Goal: Task Accomplishment & Management: Use online tool/utility

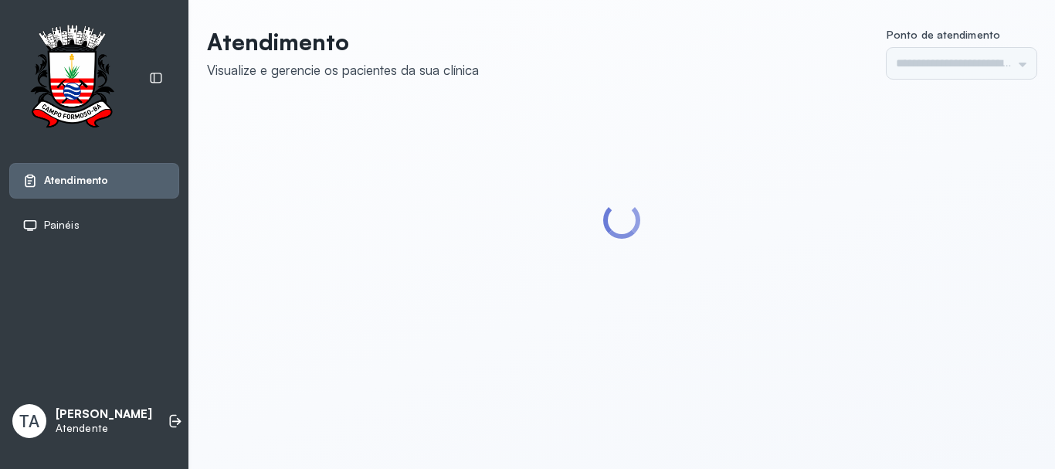
type input "******"
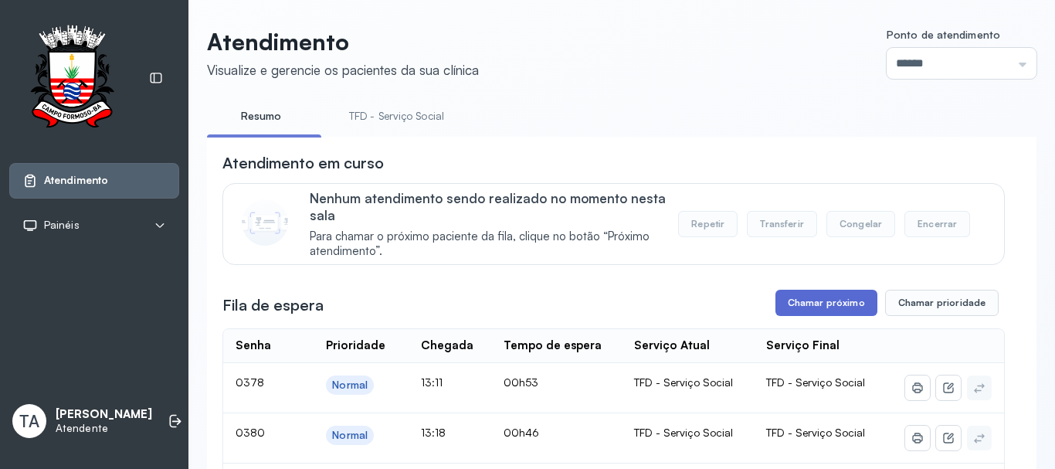
click at [809, 306] on button "Chamar próximo" at bounding box center [826, 302] width 102 height 26
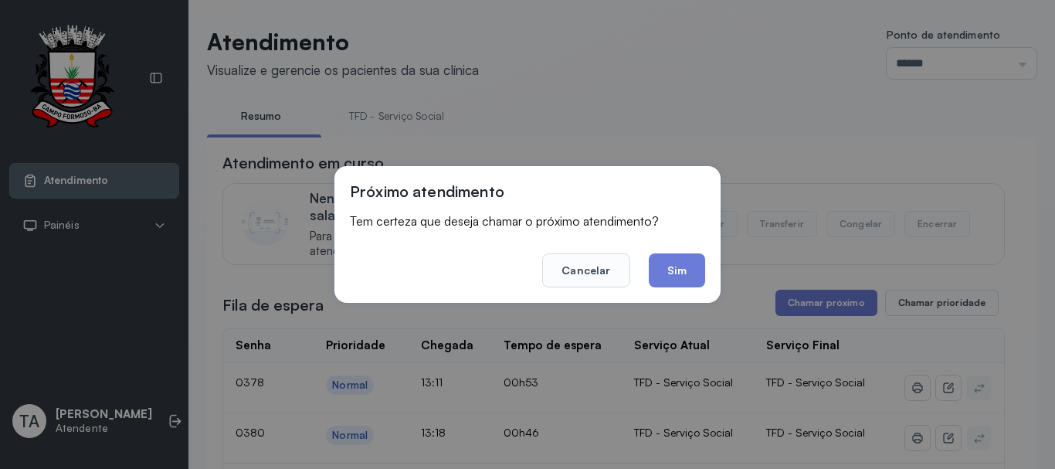
click at [687, 282] on button "Sim" at bounding box center [676, 270] width 56 height 34
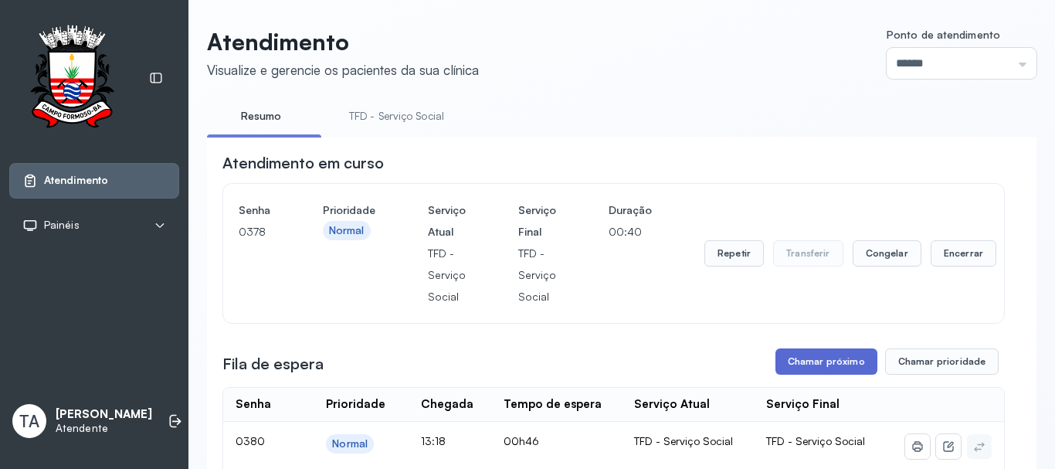
click at [807, 361] on button "Chamar próximo" at bounding box center [826, 361] width 102 height 26
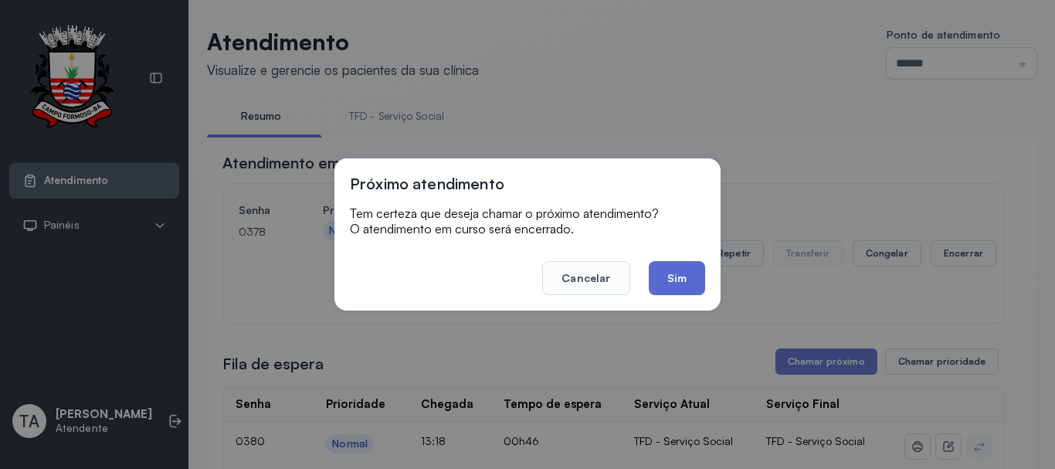
click at [689, 276] on button "Sim" at bounding box center [676, 278] width 56 height 34
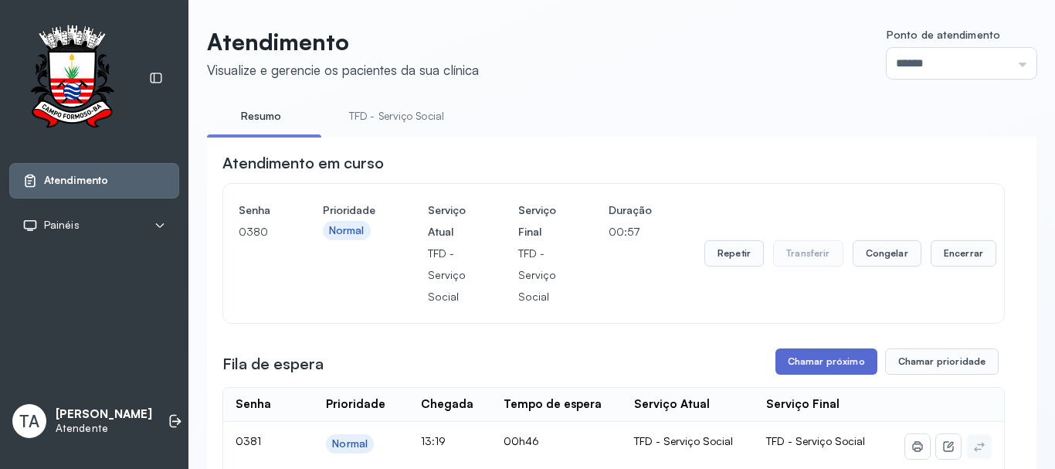
click at [808, 367] on button "Chamar próximo" at bounding box center [826, 361] width 102 height 26
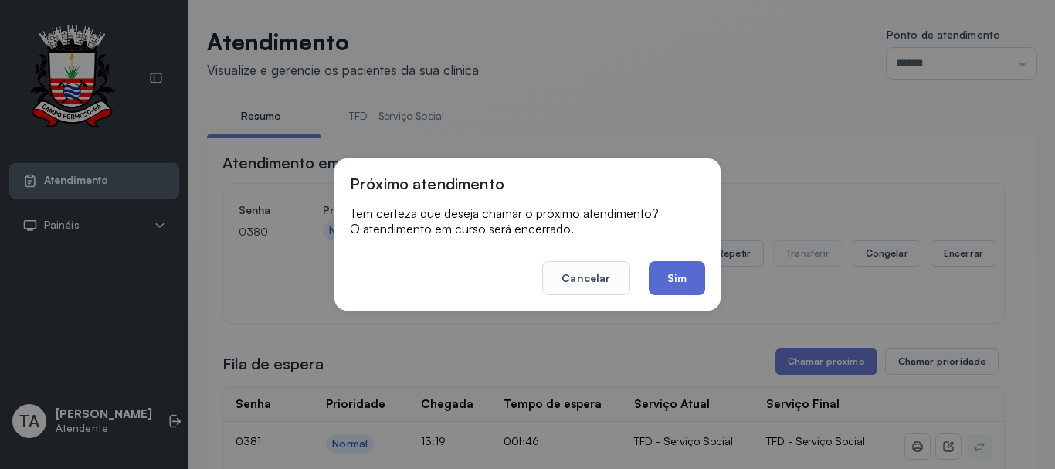
click at [689, 272] on button "Sim" at bounding box center [676, 278] width 56 height 34
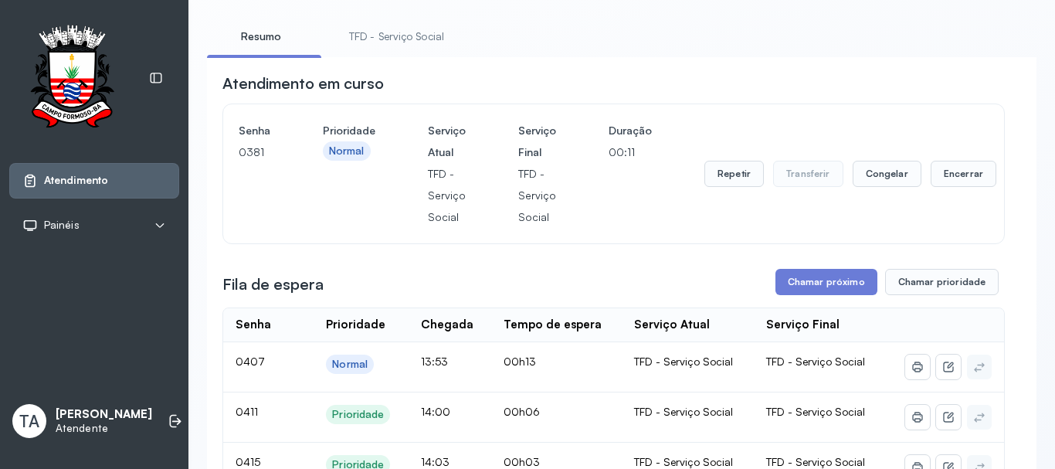
scroll to position [77, 0]
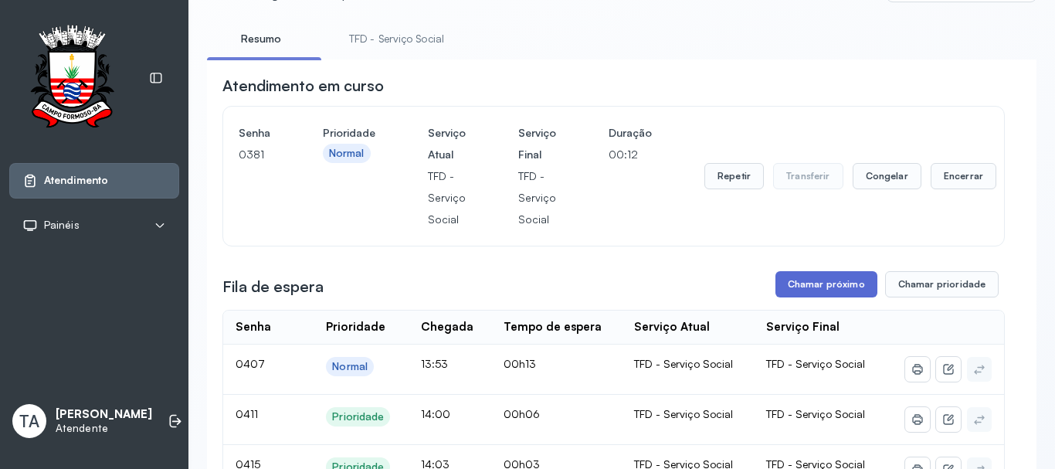
click at [828, 291] on button "Chamar próximo" at bounding box center [826, 284] width 102 height 26
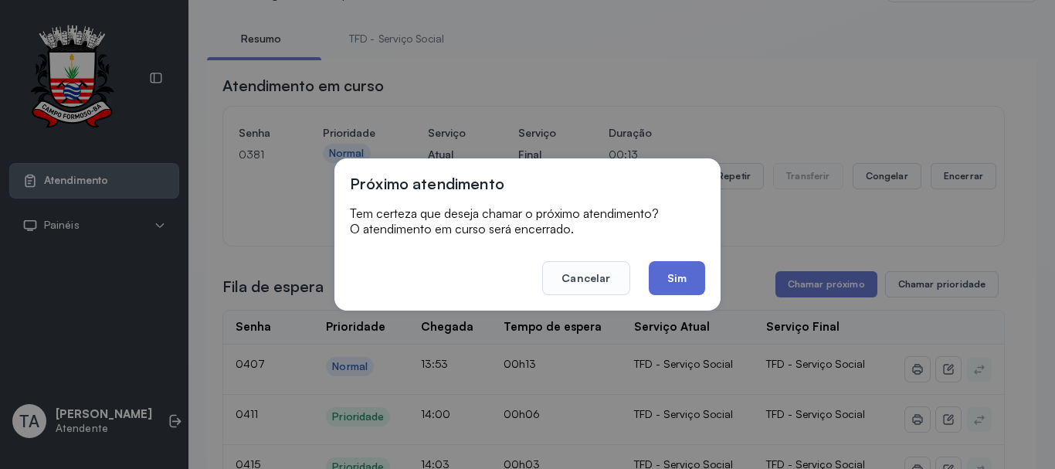
click at [678, 273] on button "Sim" at bounding box center [676, 278] width 56 height 34
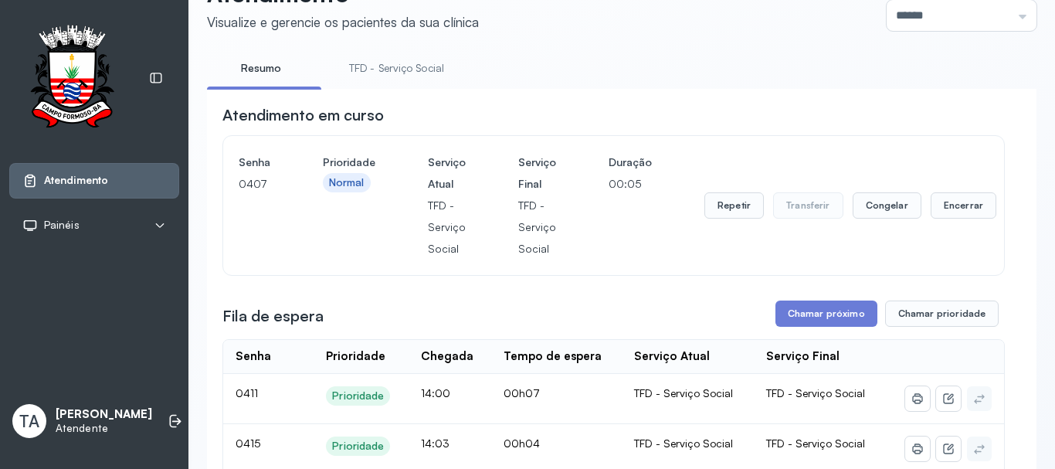
scroll to position [309, 0]
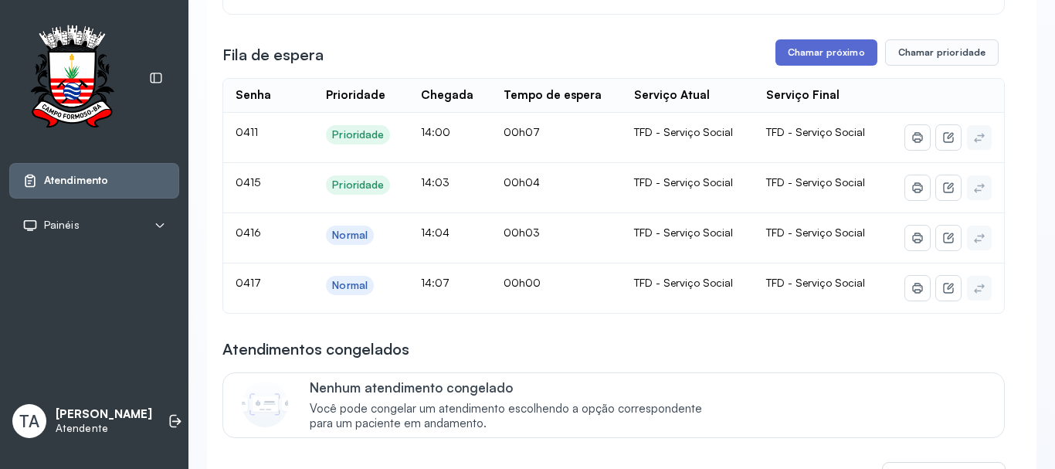
click at [828, 51] on button "Chamar próximo" at bounding box center [826, 52] width 102 height 26
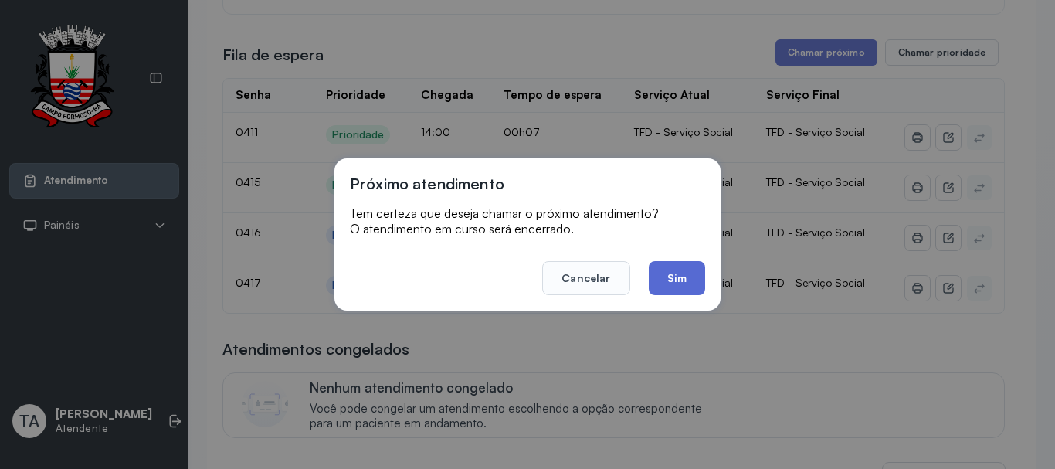
click at [678, 280] on button "Sim" at bounding box center [676, 278] width 56 height 34
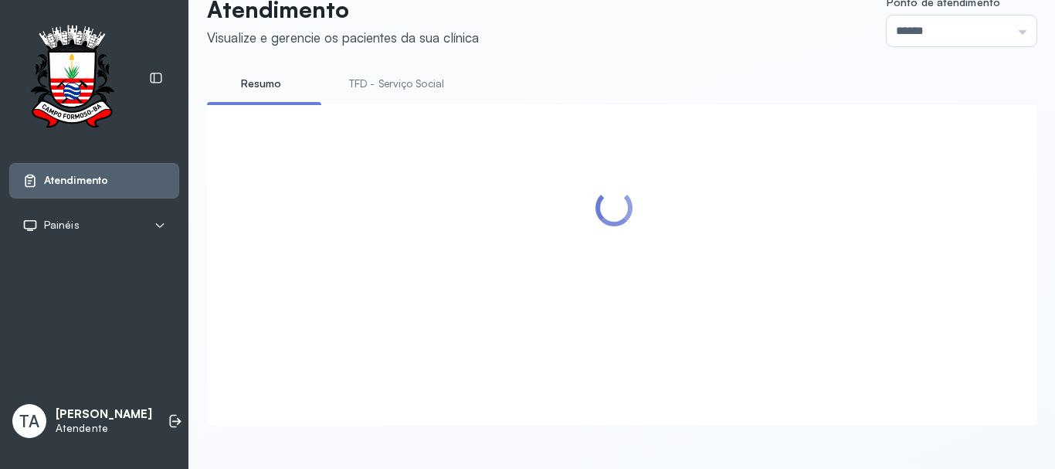
scroll to position [77, 0]
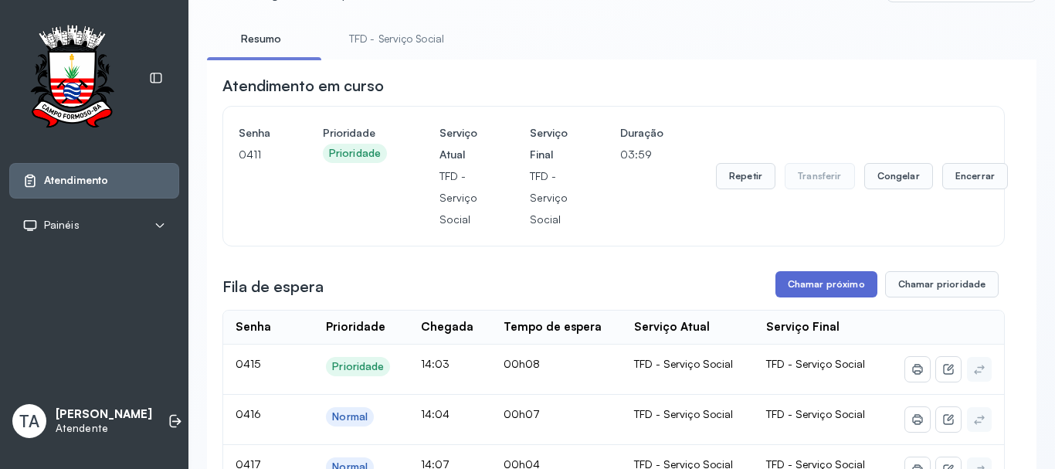
click at [797, 285] on button "Chamar próximo" at bounding box center [826, 284] width 102 height 26
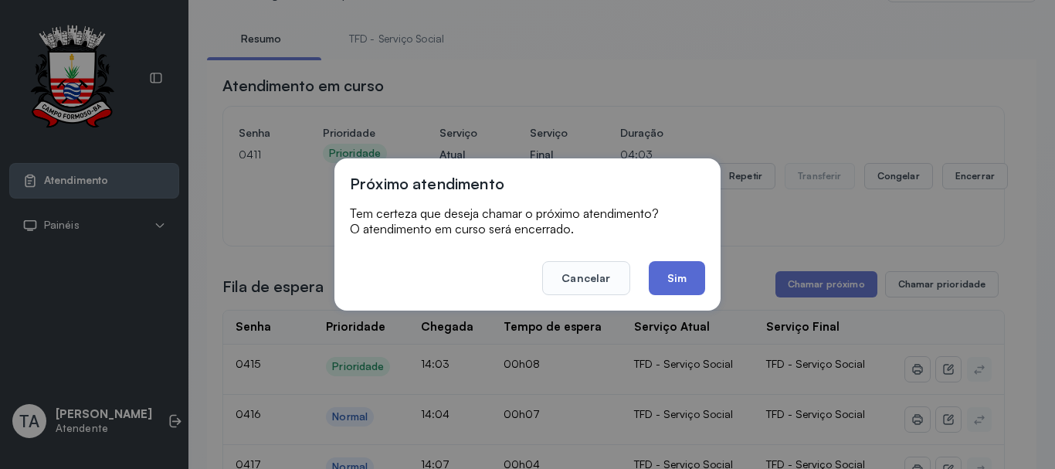
click at [686, 276] on button "Sim" at bounding box center [676, 278] width 56 height 34
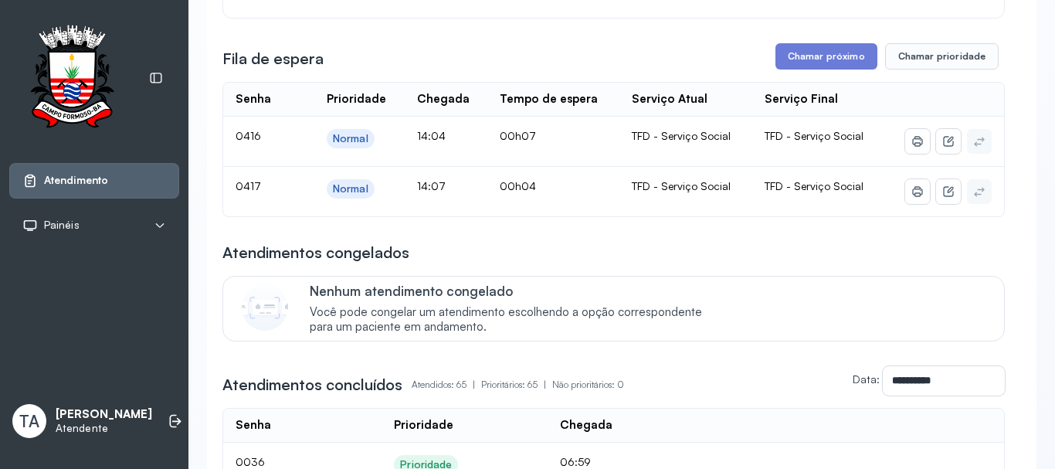
scroll to position [309, 0]
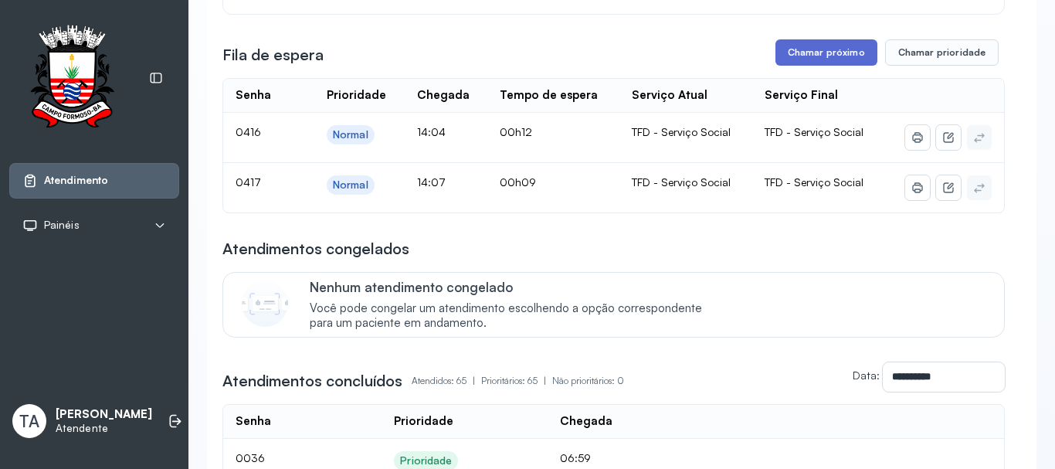
click at [792, 53] on button "Chamar próximo" at bounding box center [826, 52] width 102 height 26
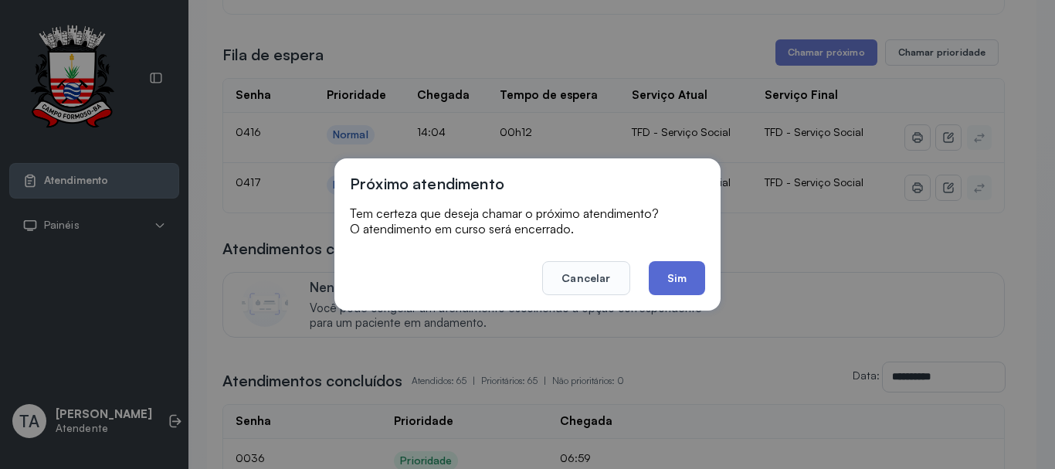
click at [652, 285] on button "Sim" at bounding box center [676, 278] width 56 height 34
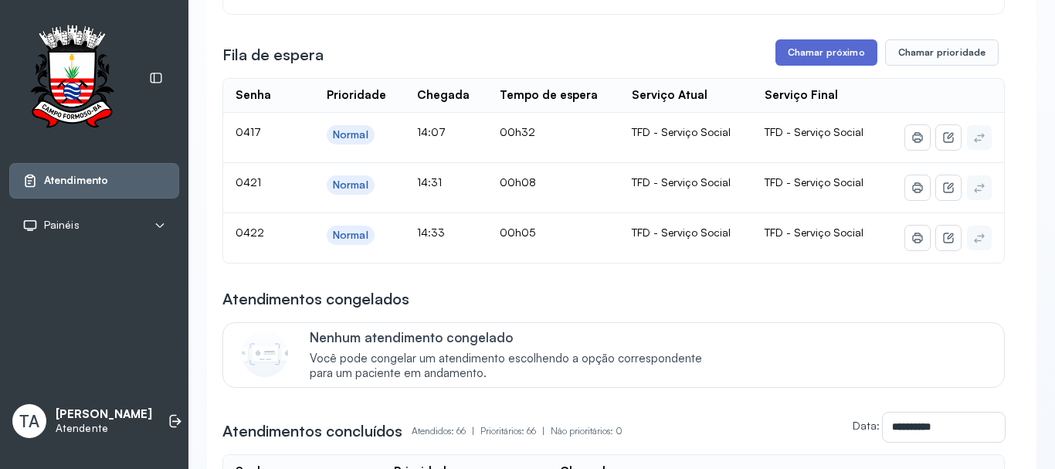
click at [784, 60] on button "Chamar próximo" at bounding box center [826, 52] width 102 height 26
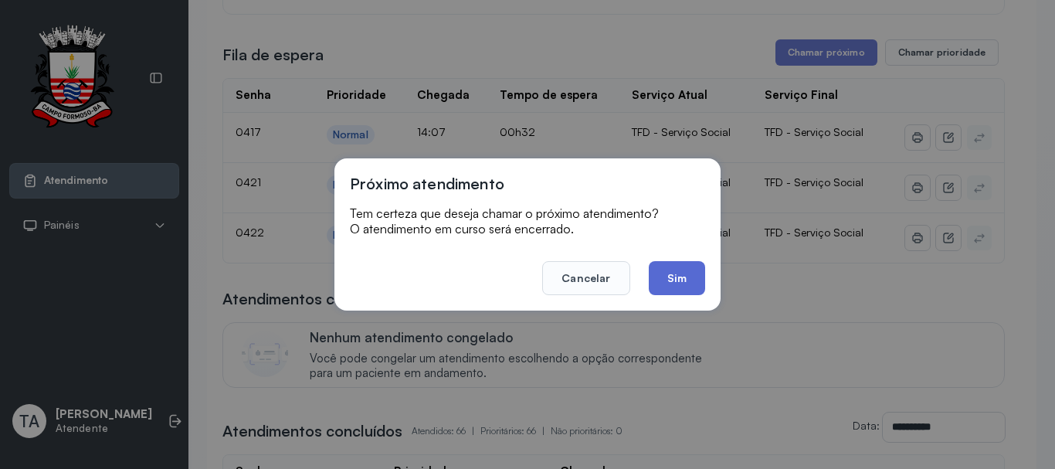
click at [683, 276] on button "Sim" at bounding box center [676, 278] width 56 height 34
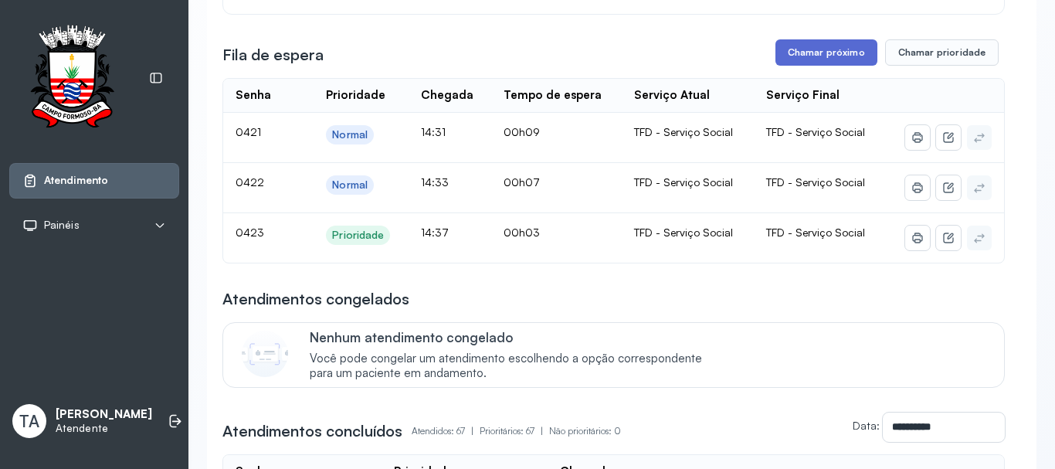
click at [826, 57] on button "Chamar próximo" at bounding box center [826, 52] width 102 height 26
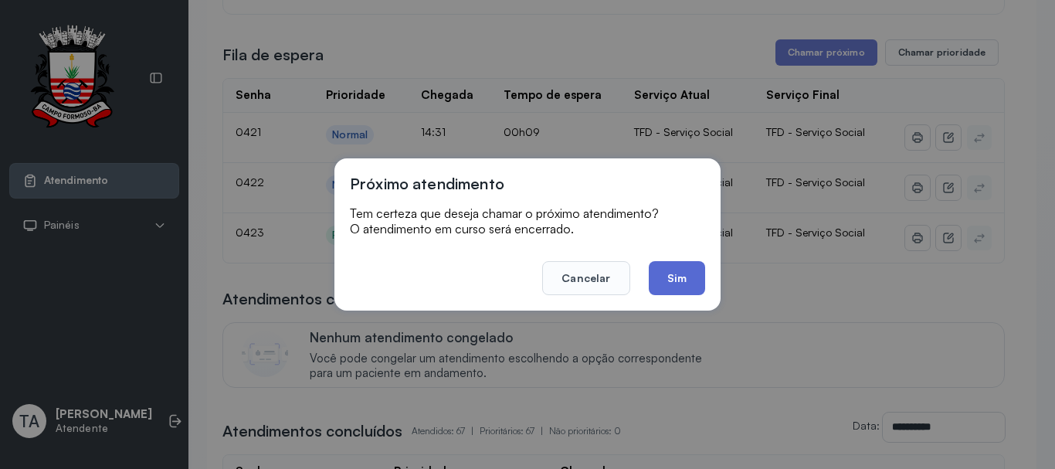
click at [660, 282] on button "Sim" at bounding box center [676, 278] width 56 height 34
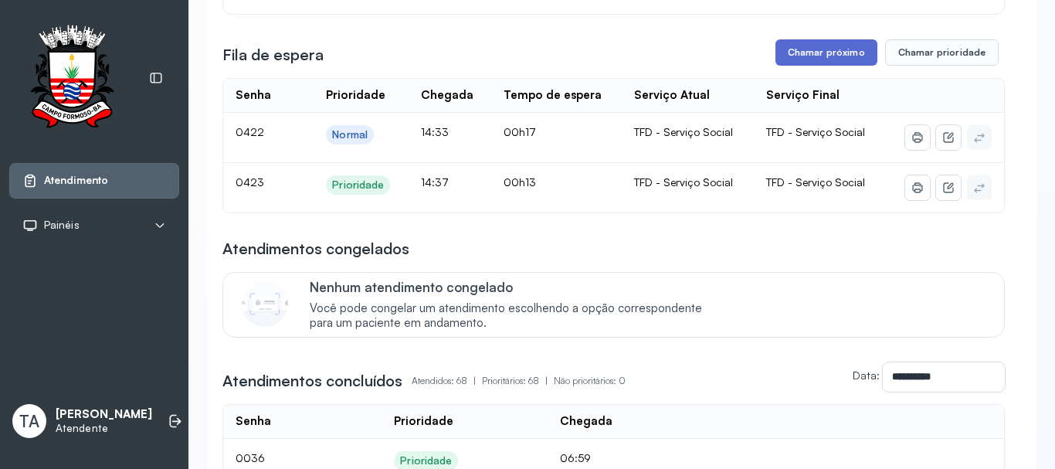
click at [826, 57] on button "Chamar próximo" at bounding box center [826, 52] width 102 height 26
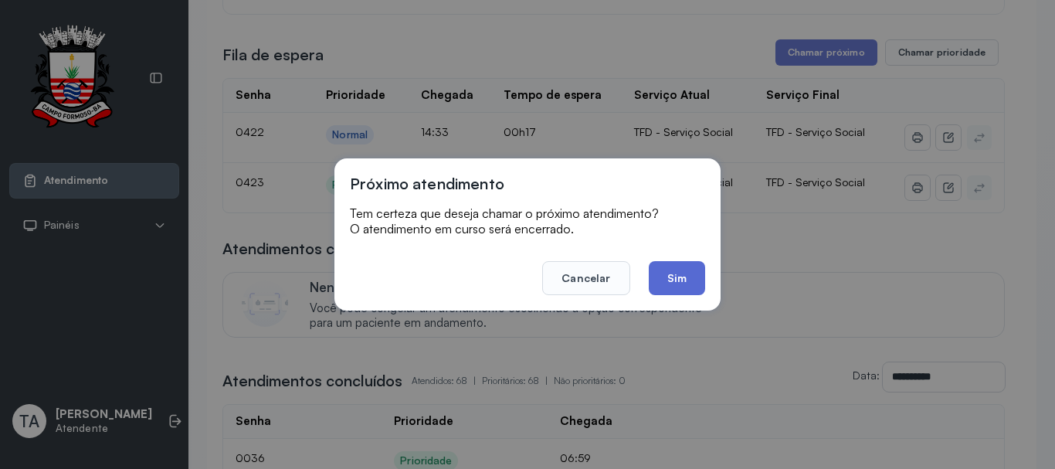
click at [686, 267] on button "Sim" at bounding box center [676, 278] width 56 height 34
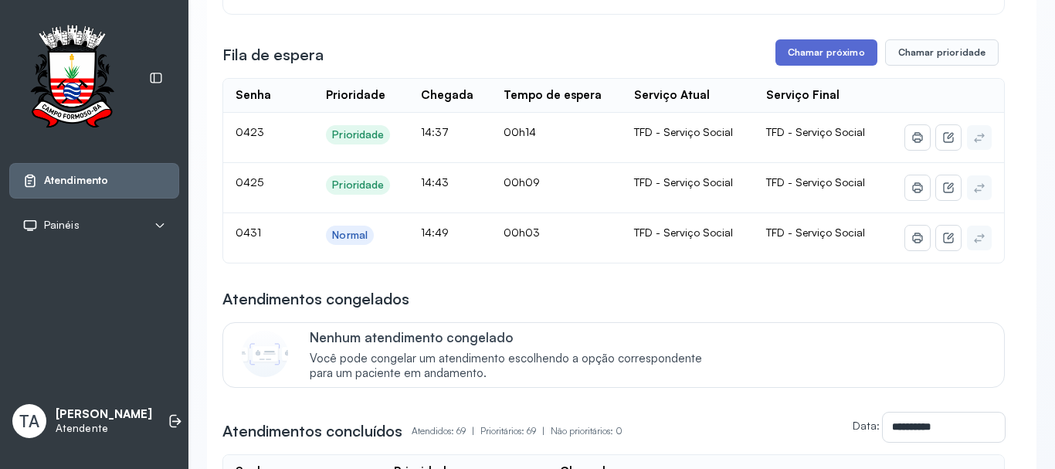
click at [834, 59] on button "Chamar próximo" at bounding box center [826, 52] width 102 height 26
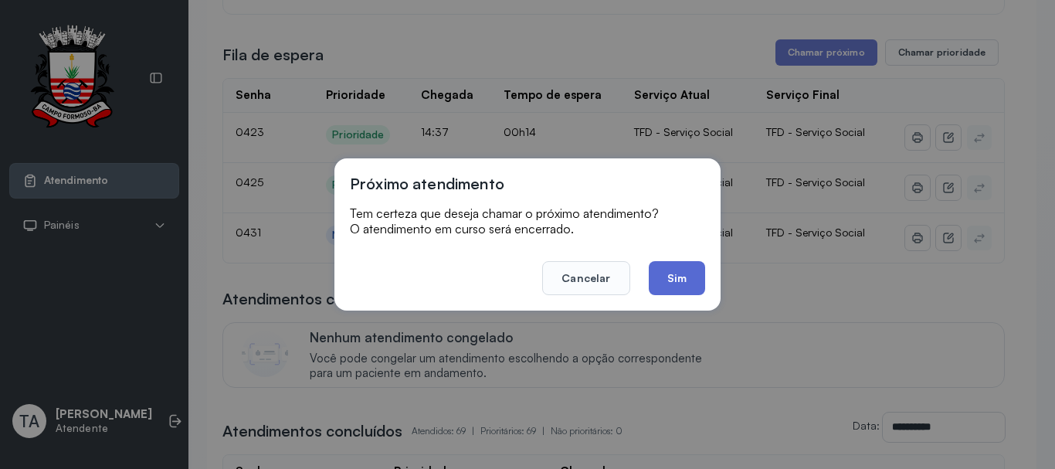
click at [672, 277] on button "Sim" at bounding box center [676, 278] width 56 height 34
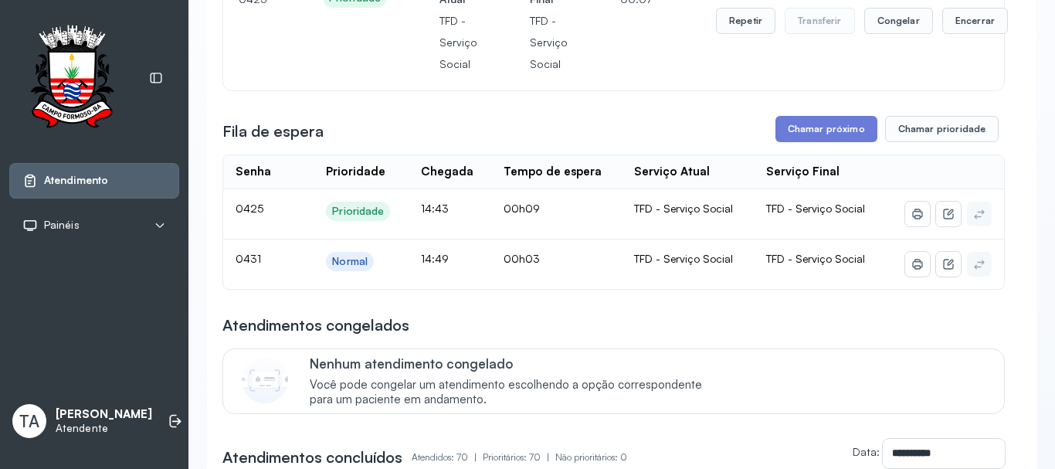
scroll to position [77, 0]
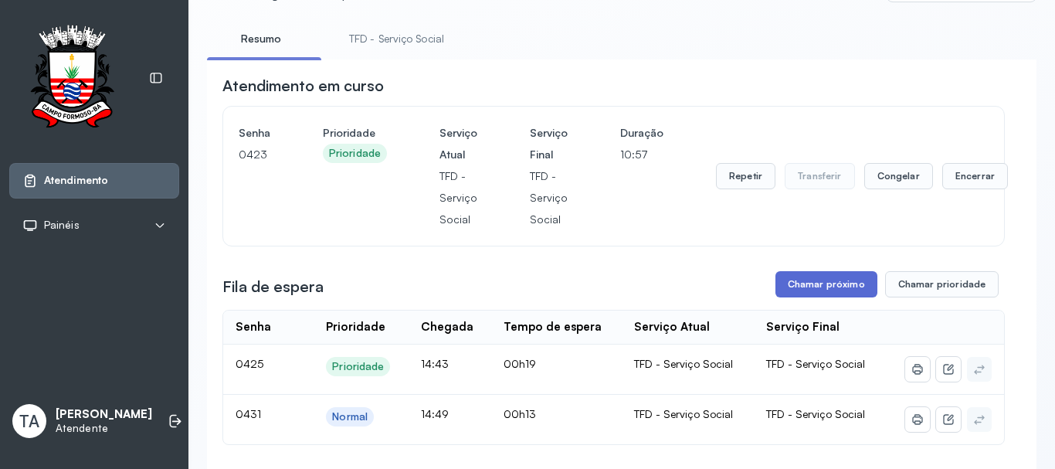
click at [816, 283] on button "Chamar próximo" at bounding box center [826, 284] width 102 height 26
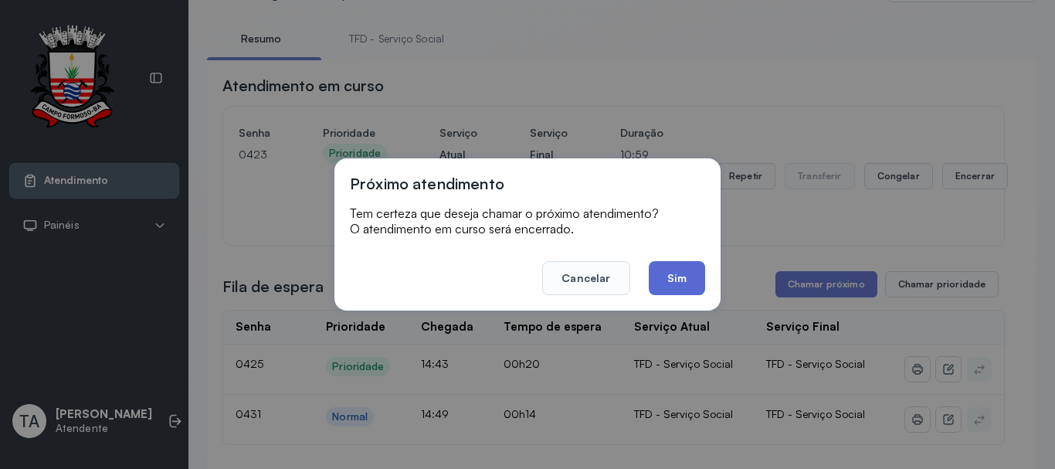
click at [683, 277] on button "Sim" at bounding box center [676, 278] width 56 height 34
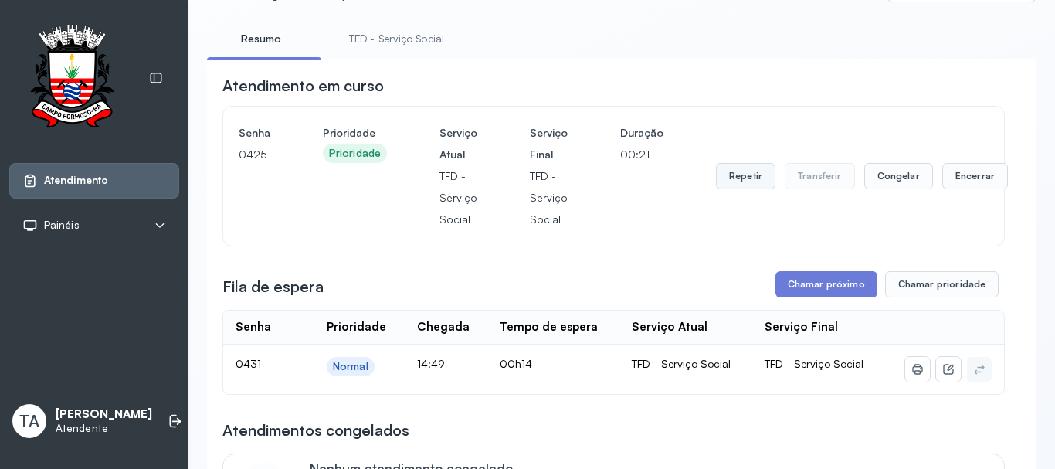
click at [750, 181] on button "Repetir" at bounding box center [745, 176] width 59 height 26
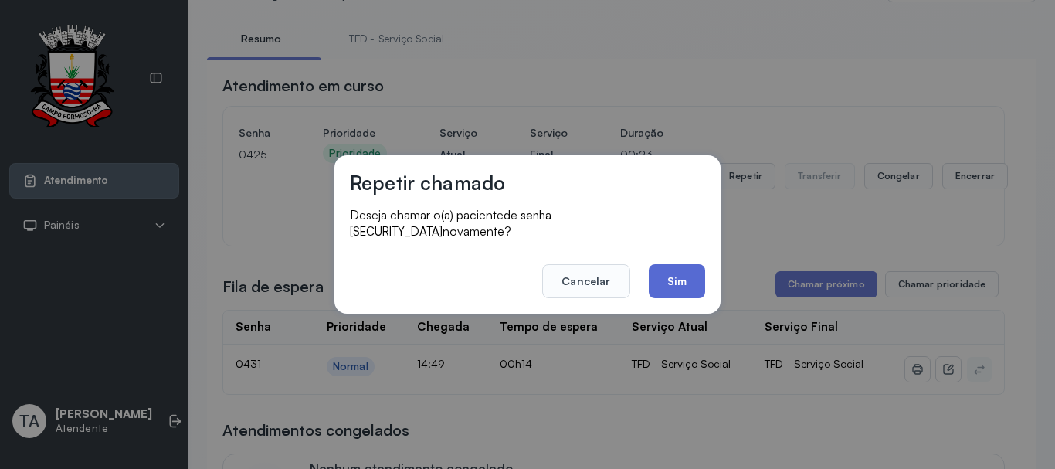
click at [675, 283] on button "Sim" at bounding box center [676, 281] width 56 height 34
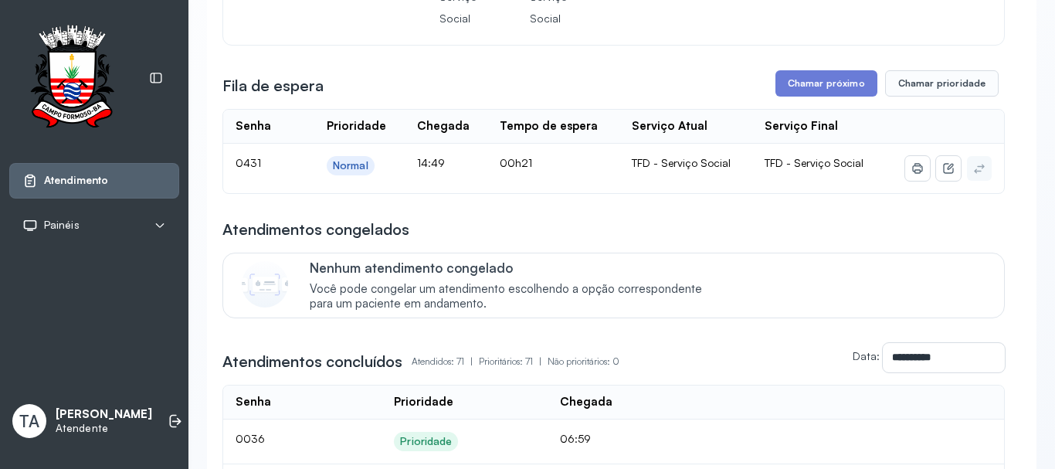
scroll to position [85, 0]
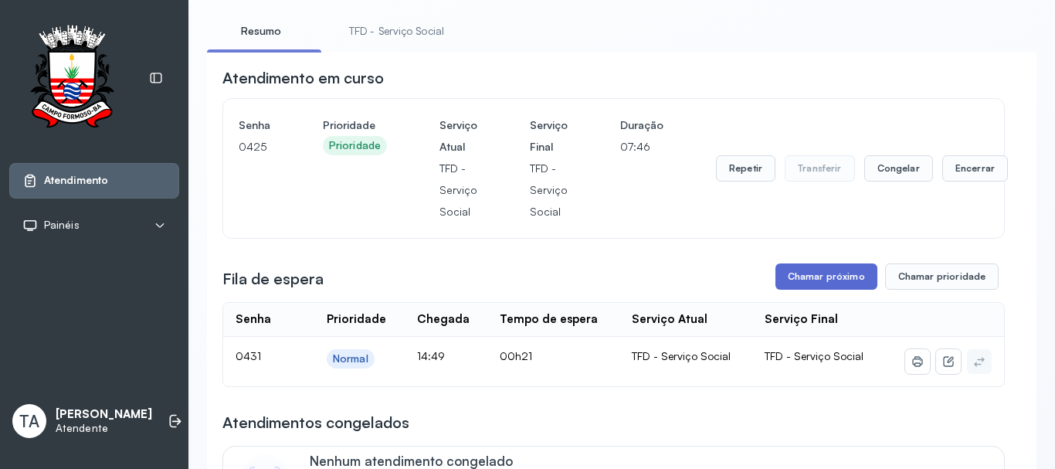
click at [828, 286] on button "Chamar próximo" at bounding box center [826, 276] width 102 height 26
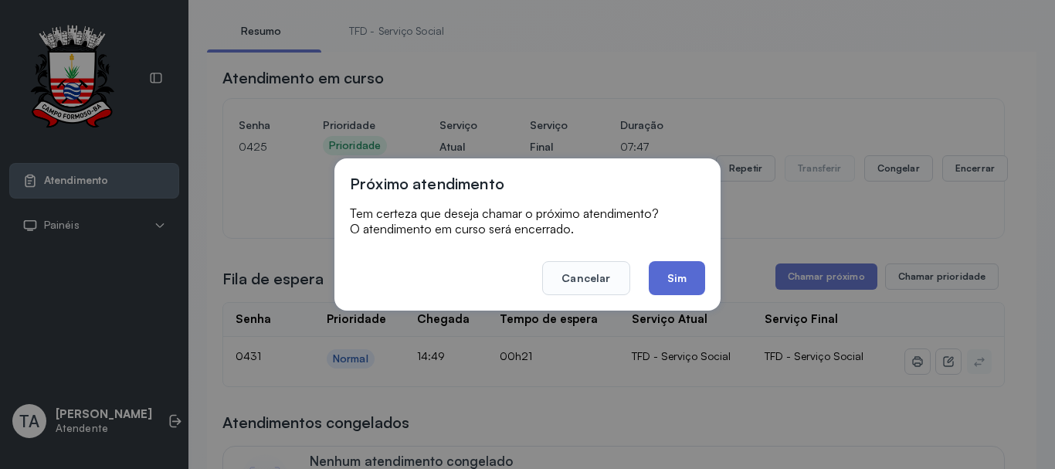
click at [684, 273] on button "Sim" at bounding box center [676, 278] width 56 height 34
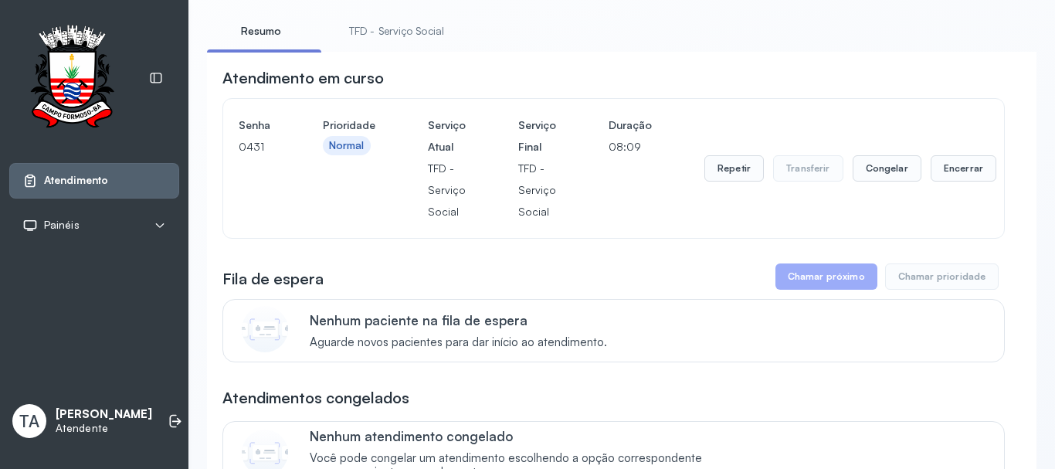
click at [820, 284] on button "Chamar próximo" at bounding box center [826, 276] width 102 height 26
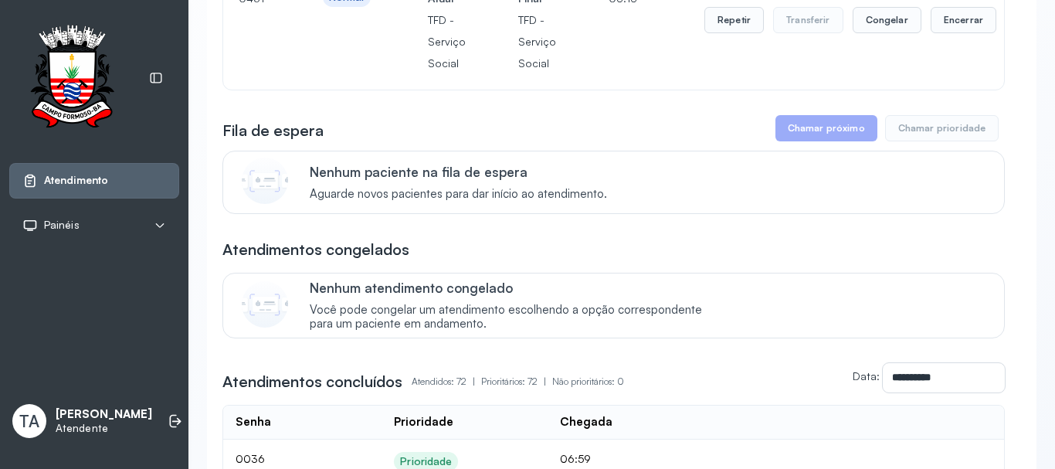
scroll to position [0, 0]
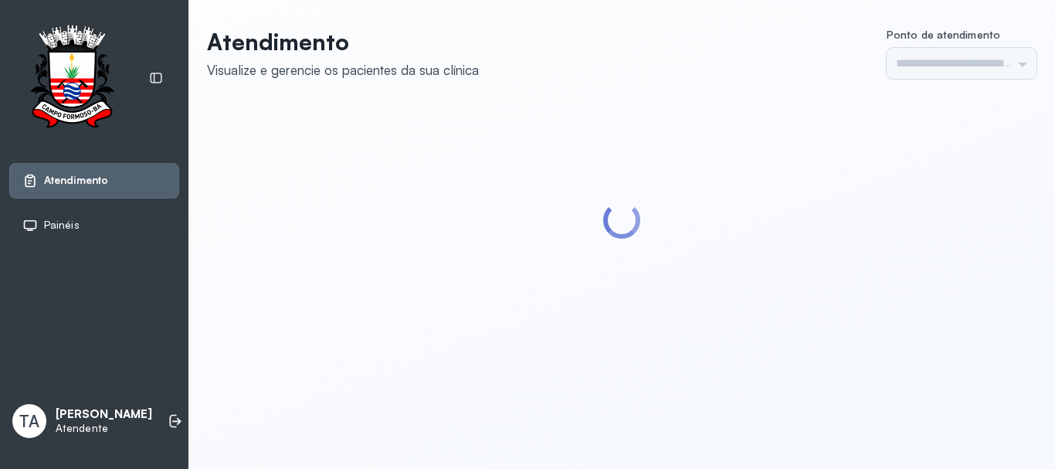
type input "******"
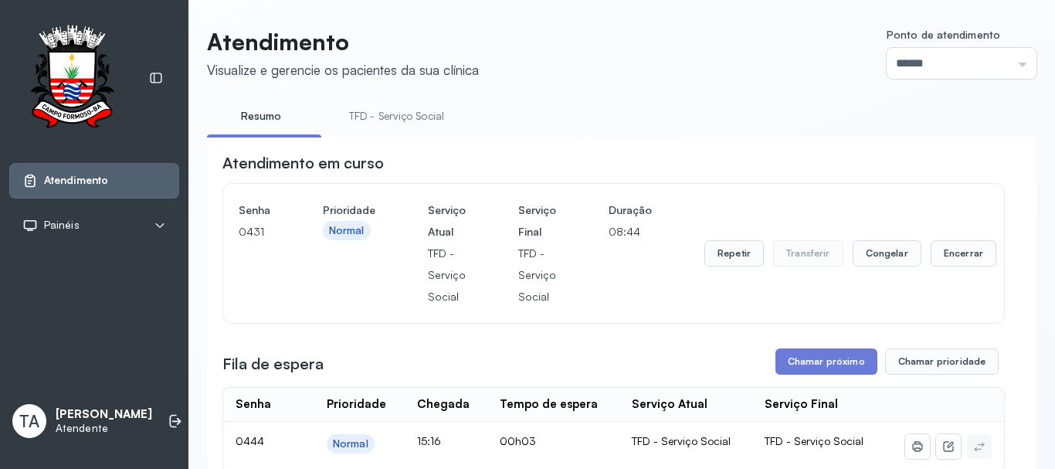
scroll to position [77, 0]
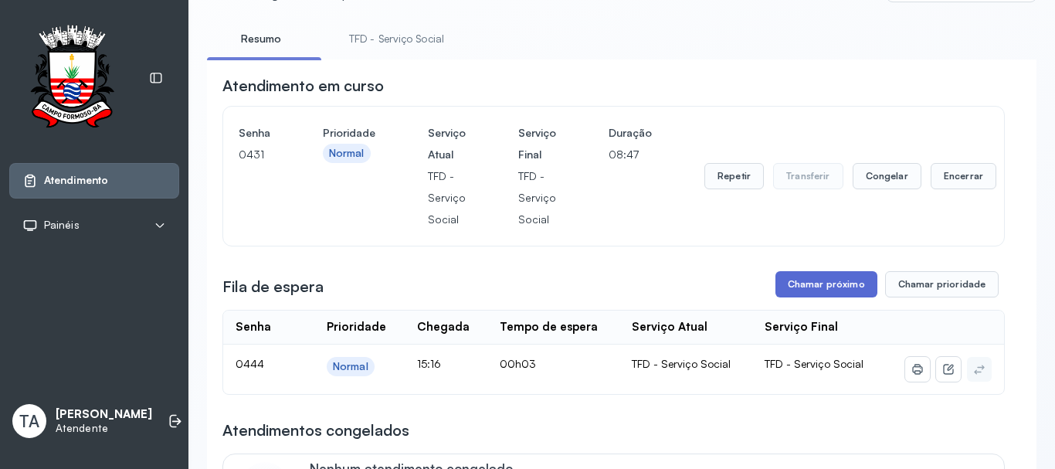
click at [838, 292] on button "Chamar próximo" at bounding box center [826, 284] width 102 height 26
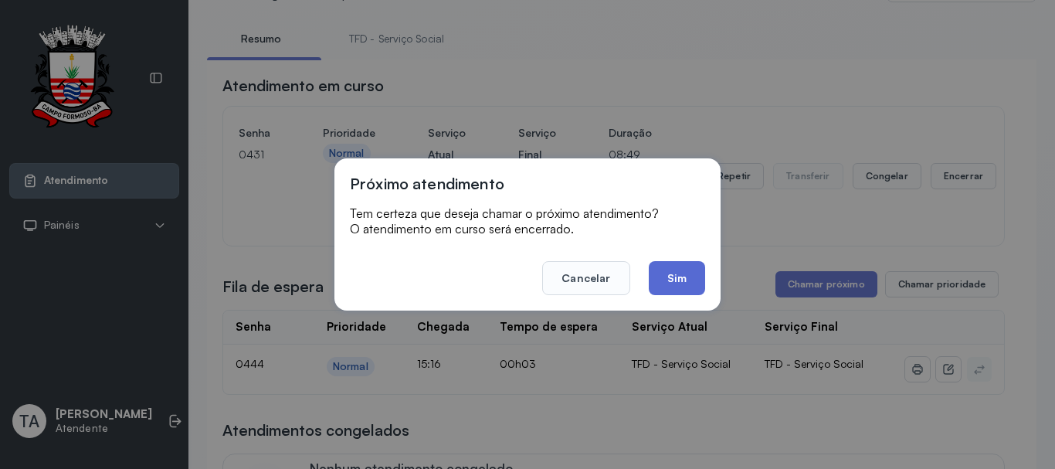
click at [675, 277] on button "Sim" at bounding box center [676, 278] width 56 height 34
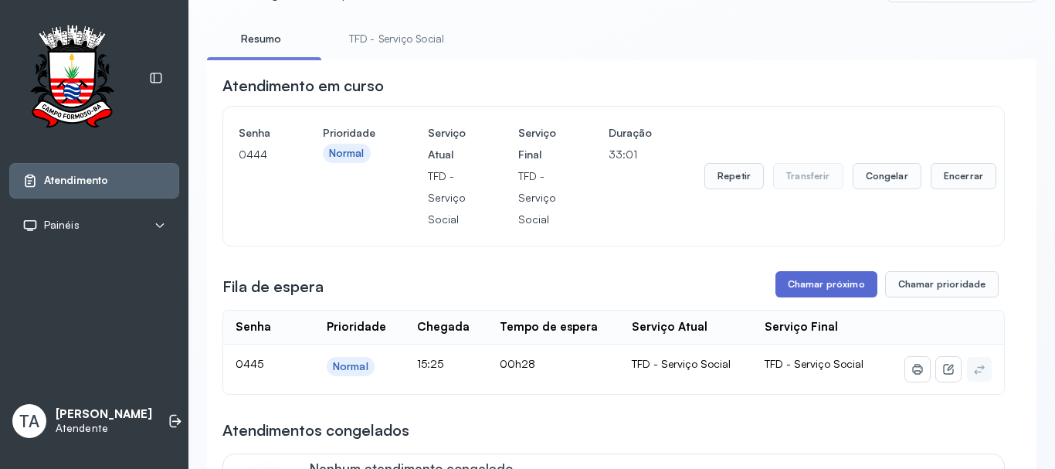
click at [791, 286] on button "Chamar próximo" at bounding box center [826, 284] width 102 height 26
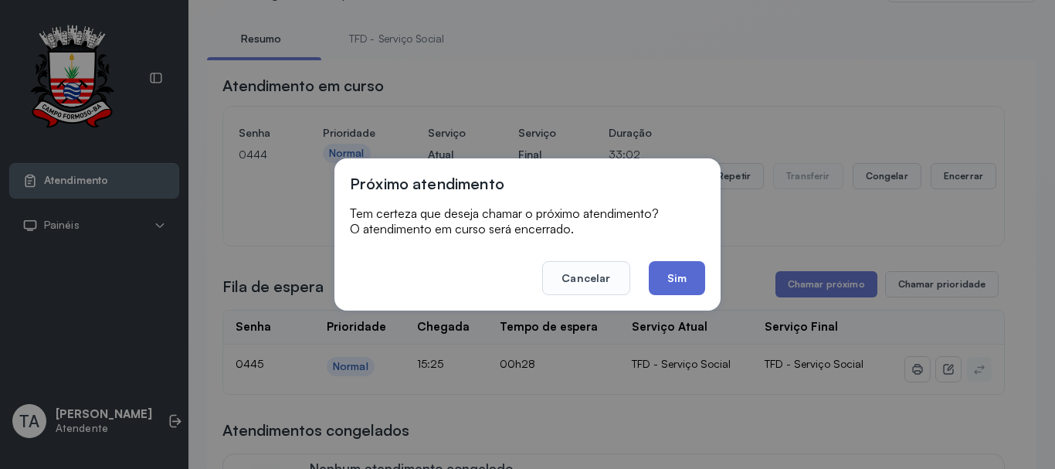
click at [679, 281] on button "Sim" at bounding box center [676, 278] width 56 height 34
